Goal: Find specific page/section: Find specific page/section

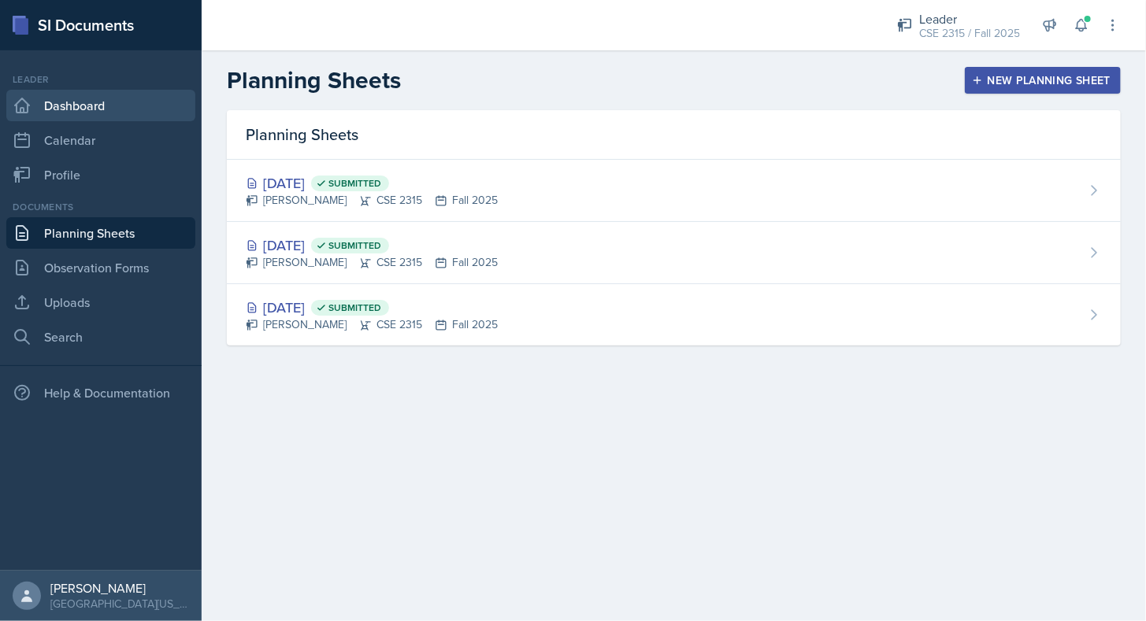
click at [107, 110] on link "Dashboard" at bounding box center [100, 105] width 189 height 31
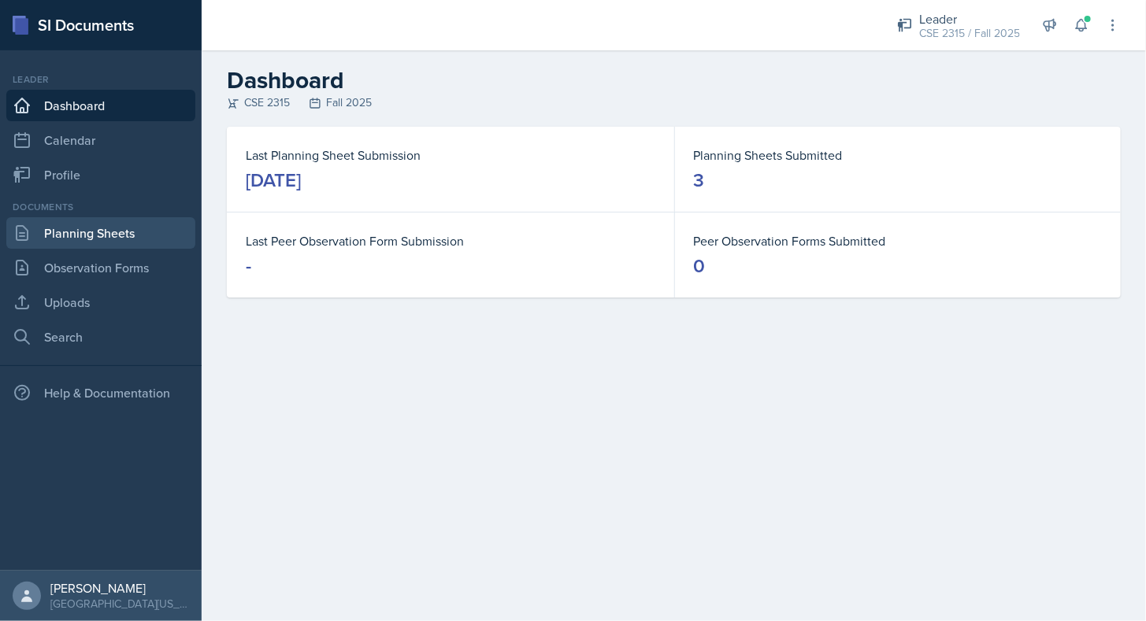
click at [94, 235] on link "Planning Sheets" at bounding box center [100, 232] width 189 height 31
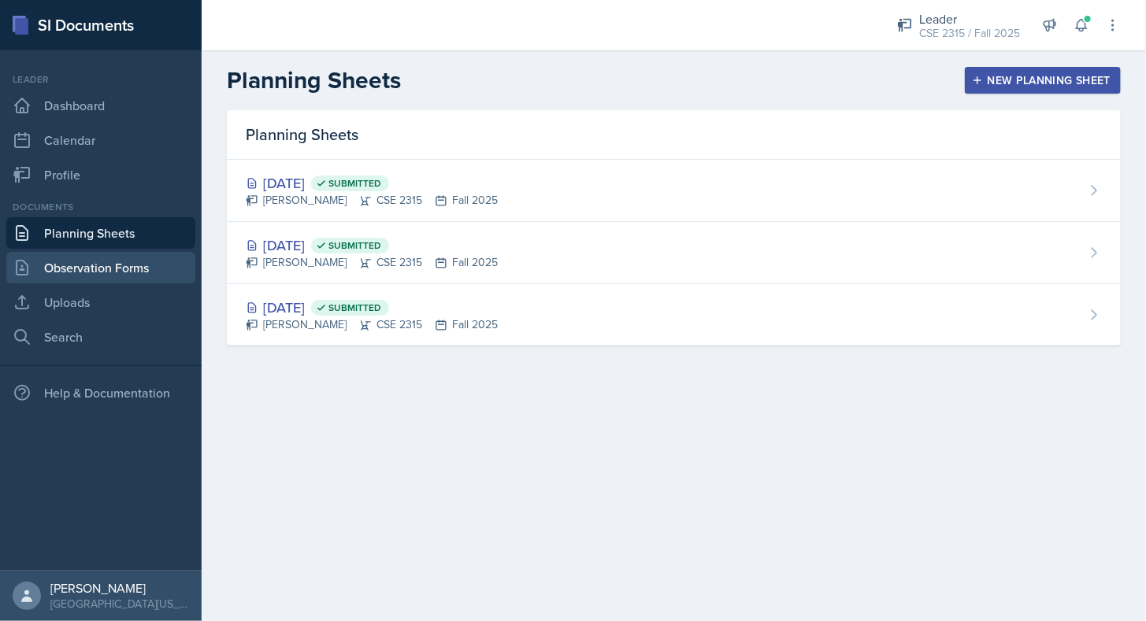
click at [104, 272] on link "Observation Forms" at bounding box center [100, 267] width 189 height 31
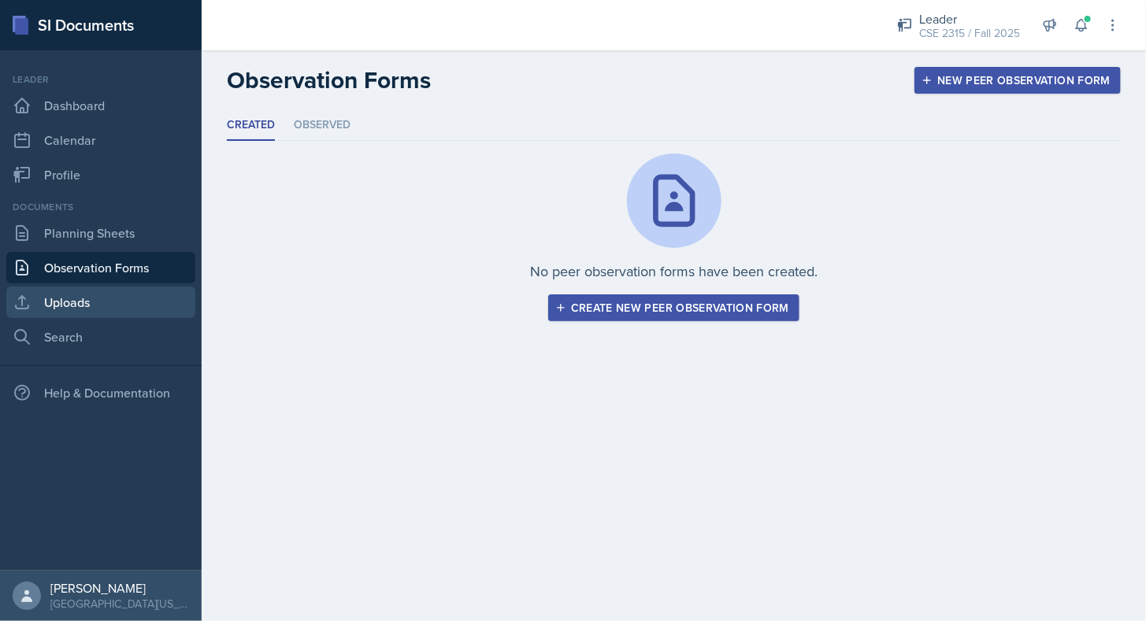
click at [83, 315] on link "Uploads" at bounding box center [100, 302] width 189 height 31
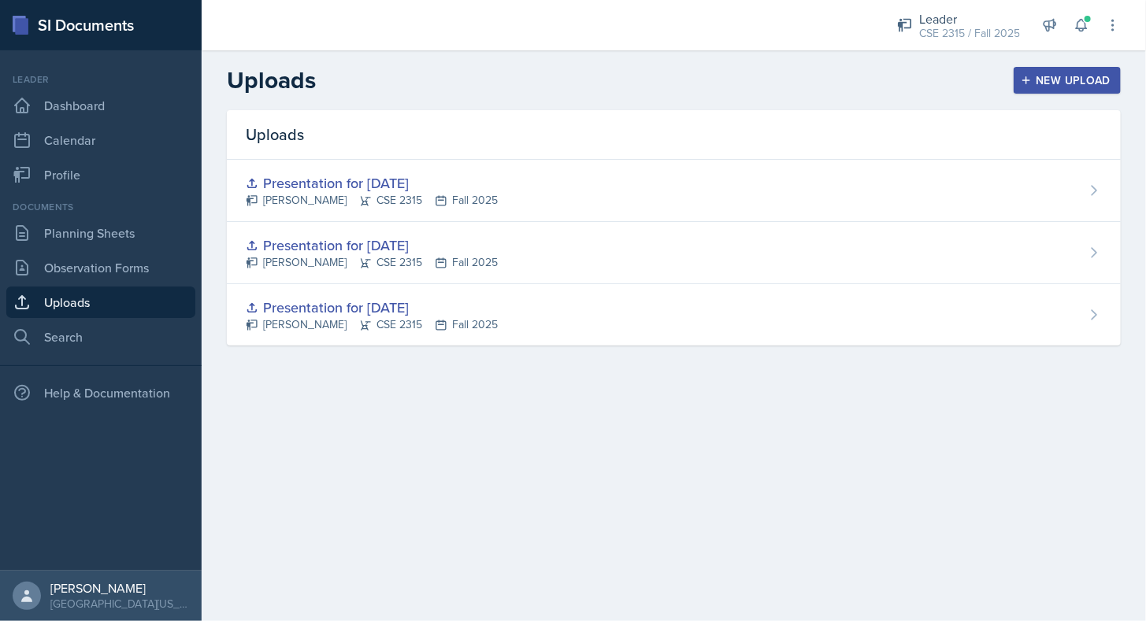
click at [1112, 9] on div "Leader CSE 2315 / Fall 2025 Leader CSE 3318 / Spring 2025 Leader CSE 2315 / Fal…" at bounding box center [998, 25] width 246 height 50
click at [1111, 16] on button at bounding box center [1112, 25] width 28 height 28
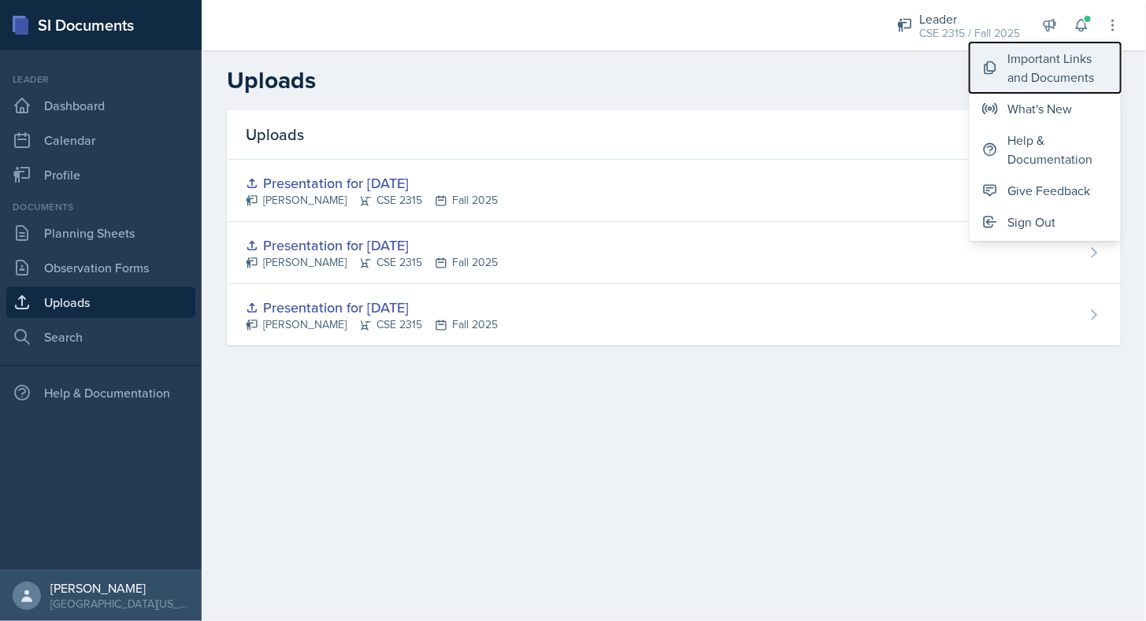
click at [1043, 61] on div "Important Links and Documents" at bounding box center [1057, 68] width 101 height 38
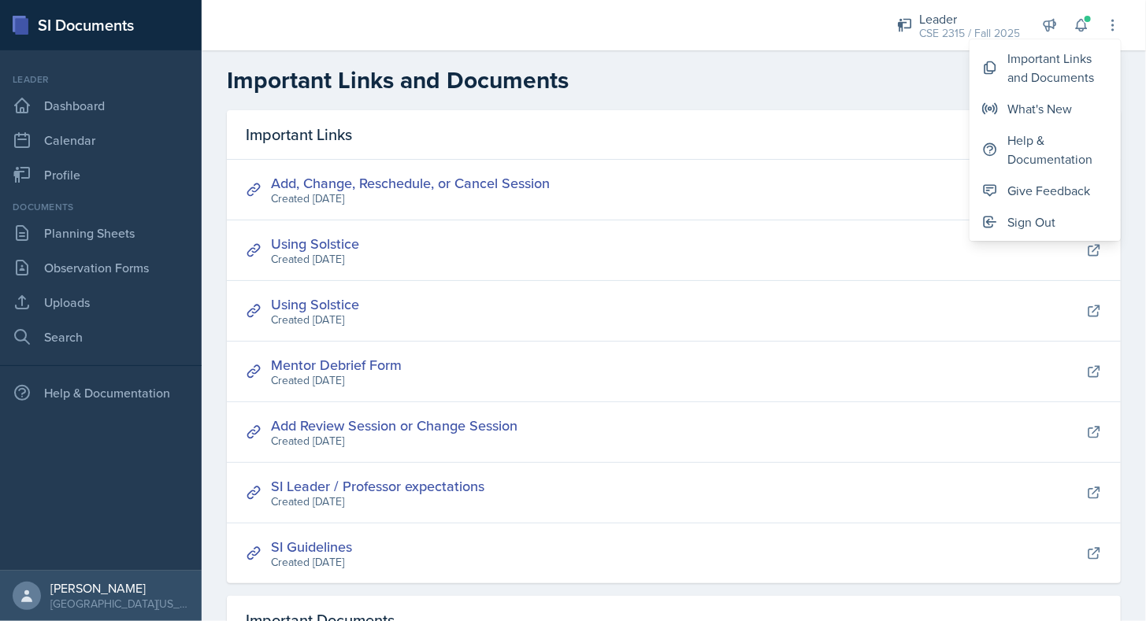
click at [806, 81] on h2 "Important Links and Documents" at bounding box center [674, 80] width 894 height 28
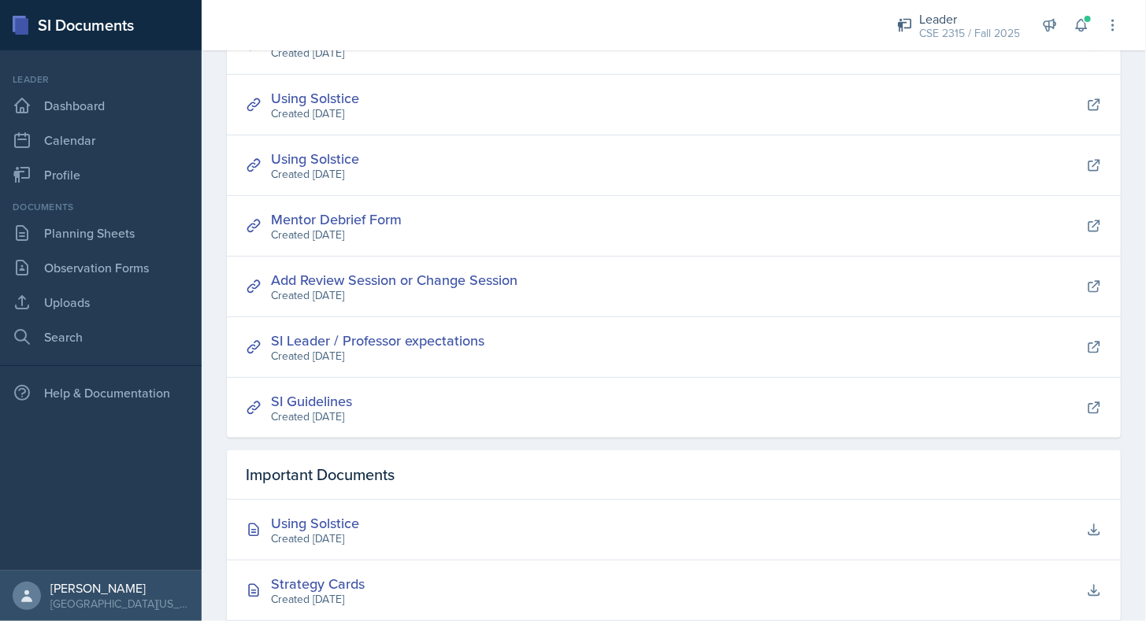
scroll to position [146, 0]
click at [437, 280] on link "Add Review Session or Change Session" at bounding box center [394, 279] width 246 height 20
